Goal: Information Seeking & Learning: Learn about a topic

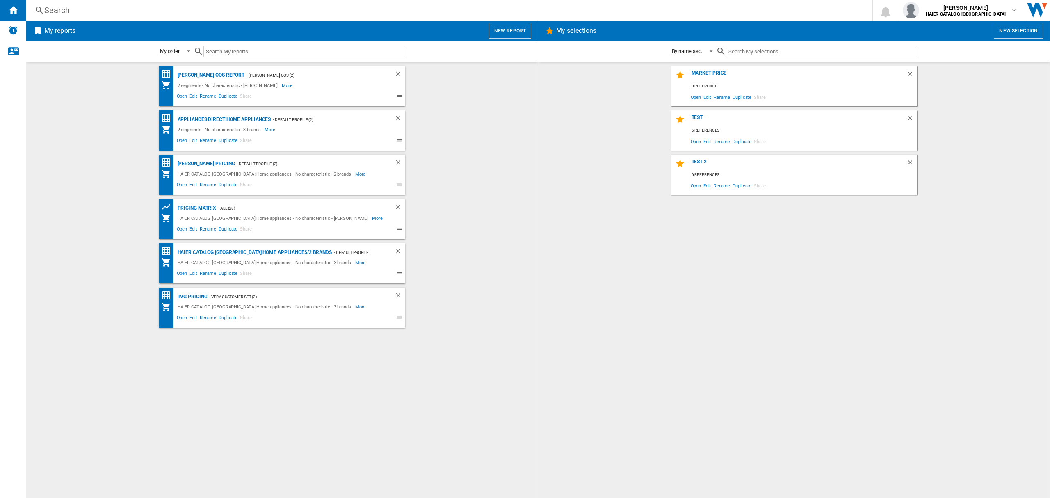
click at [196, 295] on div "TVG Pricing" at bounding box center [192, 297] width 32 height 10
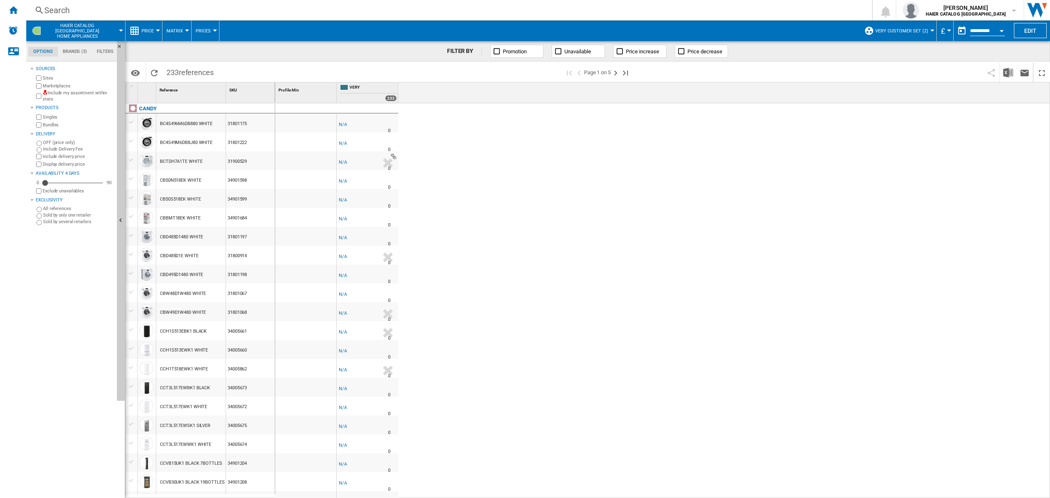
click at [47, 141] on label "OFF (price only)" at bounding box center [78, 142] width 71 height 6
click at [46, 149] on label "Include Delivery Fee" at bounding box center [78, 149] width 71 height 6
click at [39, 160] on div "Display delivery price" at bounding box center [73, 164] width 79 height 8
click at [348, 123] on div "£479" at bounding box center [345, 124] width 10 height 5
click at [35, 146] on div "Include Delivery Fee" at bounding box center [73, 149] width 79 height 7
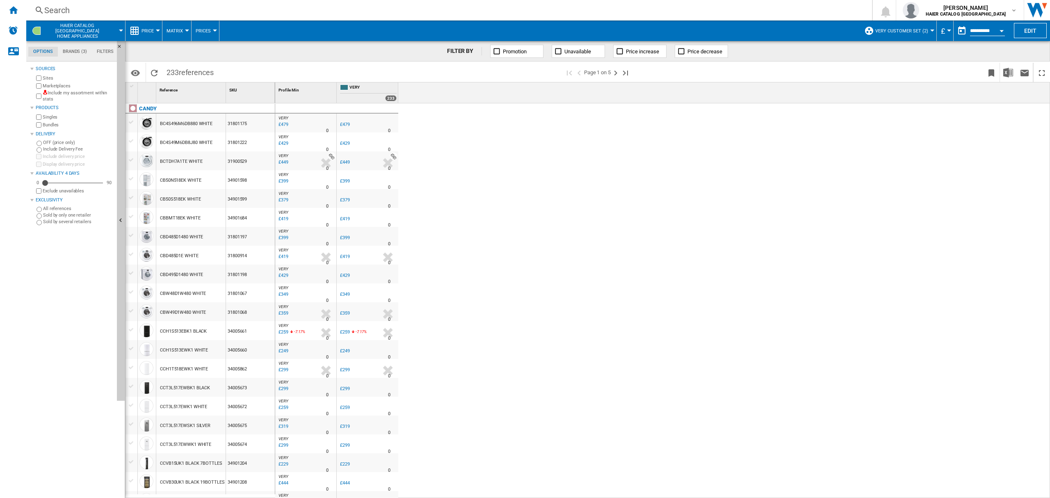
click at [733, 107] on div "VERY : UK VERY -1.0 % £479 % N/A 0 VERY : UK VERY [GEOGRAPHIC_DATA] VERY -1.0 %…" at bounding box center [662, 300] width 775 height 395
